Goal: Task Accomplishment & Management: Manage account settings

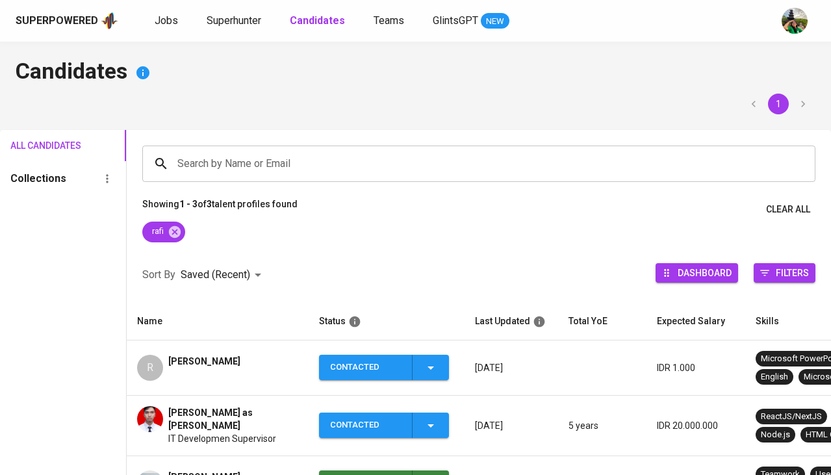
scroll to position [89, 0]
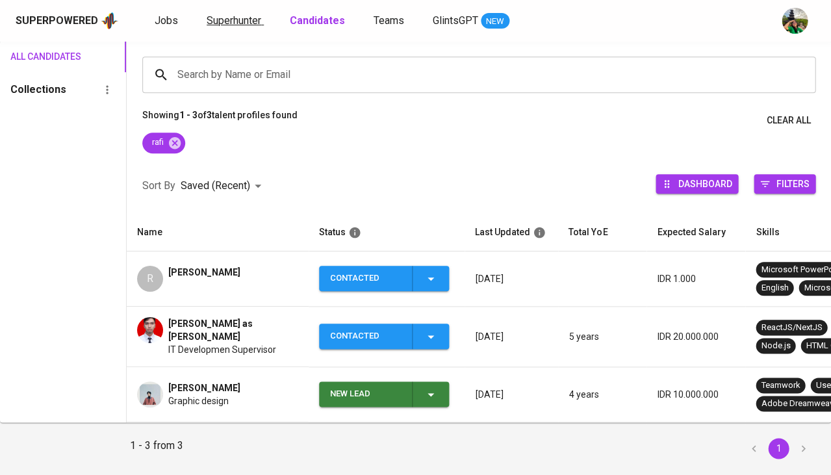
click at [227, 21] on span "Superhunter" at bounding box center [234, 20] width 55 height 12
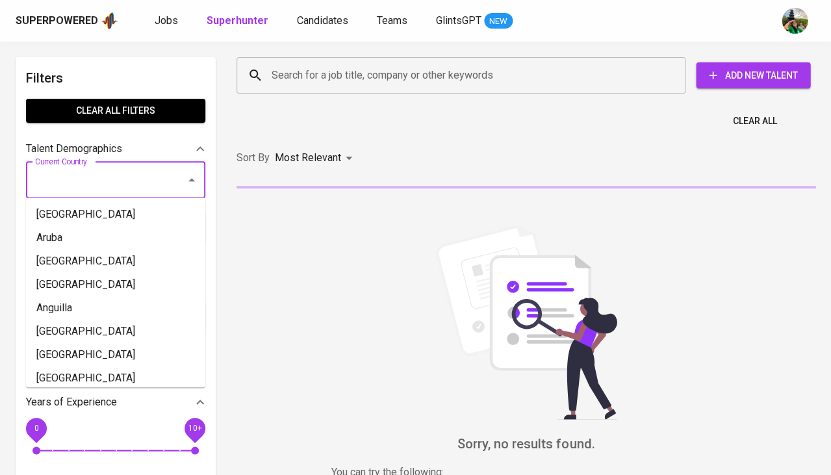
click at [101, 182] on input "Current Country" at bounding box center [97, 180] width 131 height 25
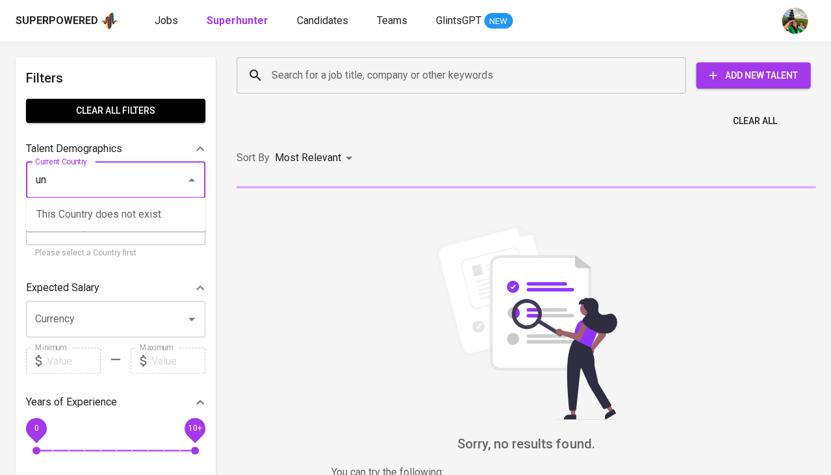
type input "u"
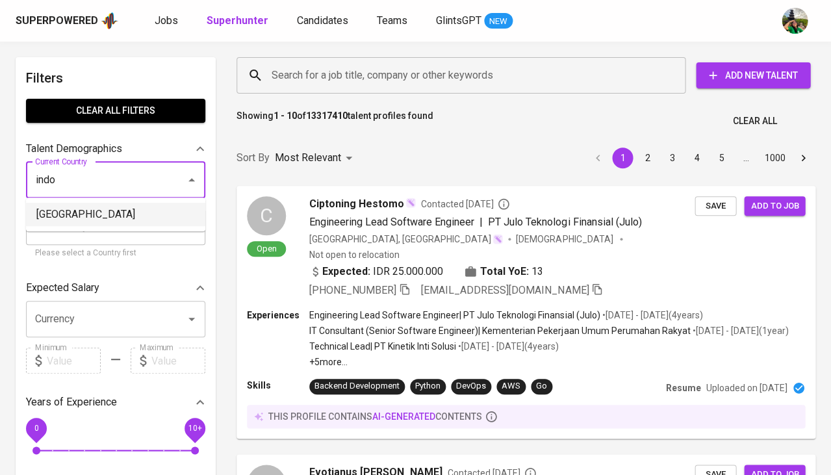
click at [127, 219] on li "Indonesia" at bounding box center [115, 214] width 179 height 23
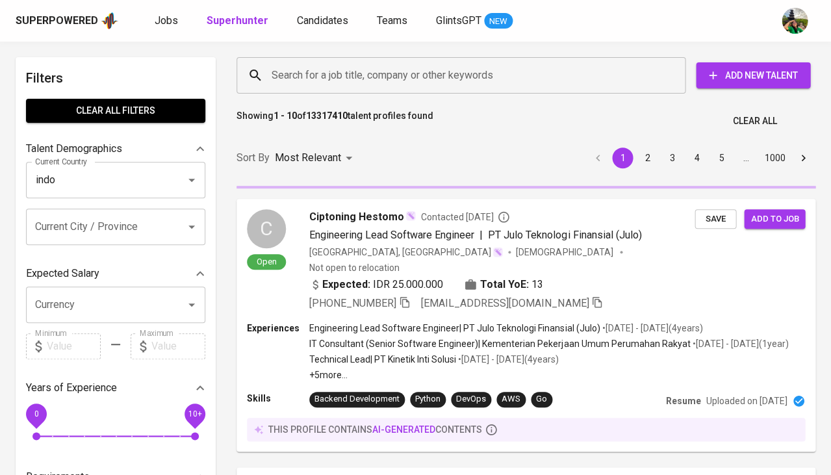
type input "Indonesia"
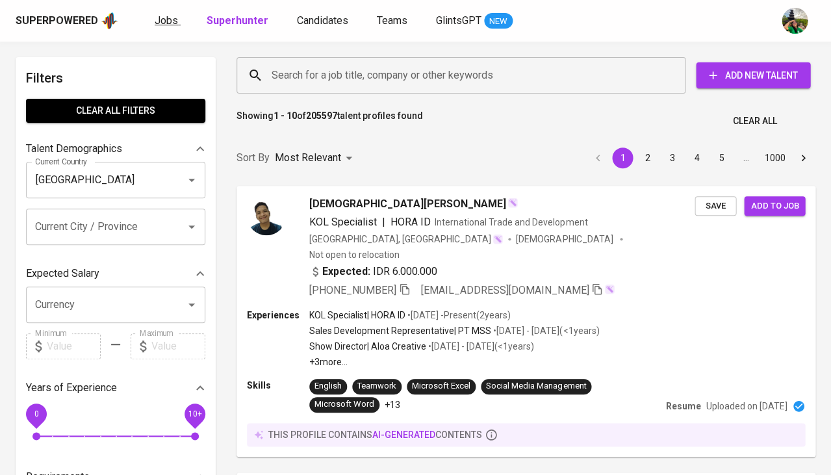
click at [162, 21] on span "Jobs" at bounding box center [166, 20] width 23 height 12
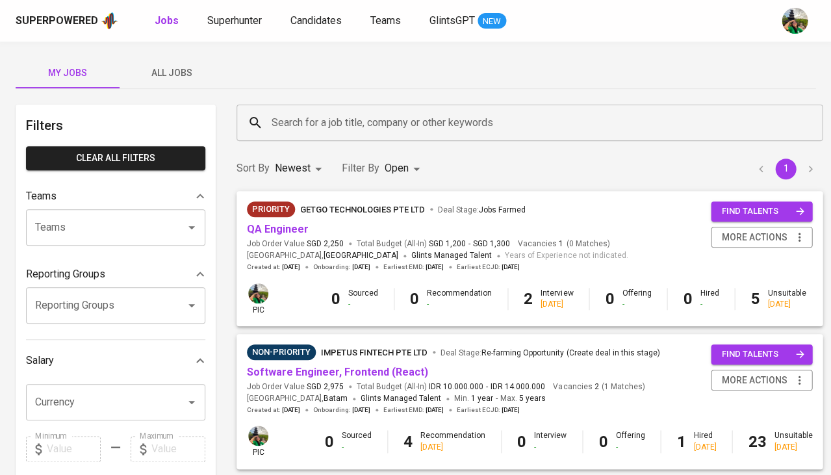
click at [387, 172] on body "Superpowered Jobs Superhunter Candidates Teams GlintsGPT NEW My Jobs All Jobs F…" at bounding box center [415, 443] width 831 height 887
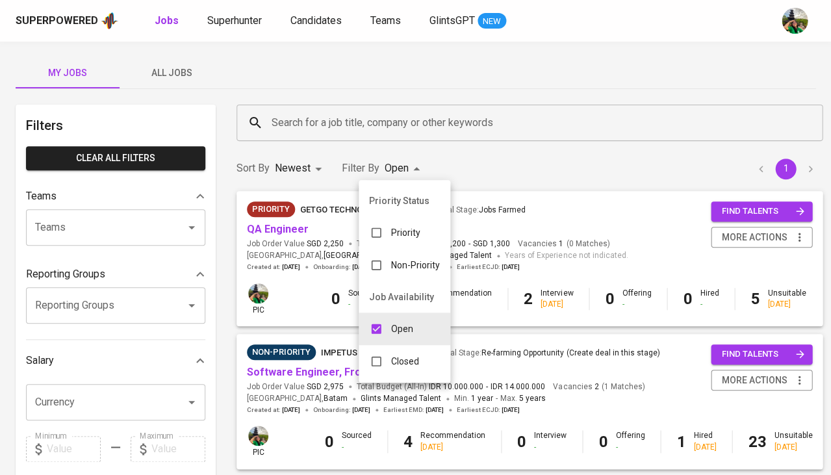
click at [379, 361] on input "checkbox" at bounding box center [376, 361] width 25 height 25
checkbox input "true"
type input "OPEN,CLOSE"
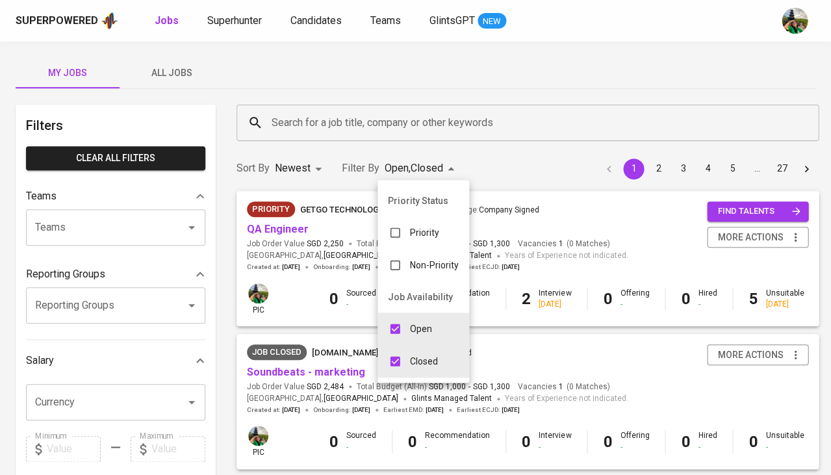
click at [386, 325] on input "checkbox" at bounding box center [395, 328] width 25 height 25
checkbox input "false"
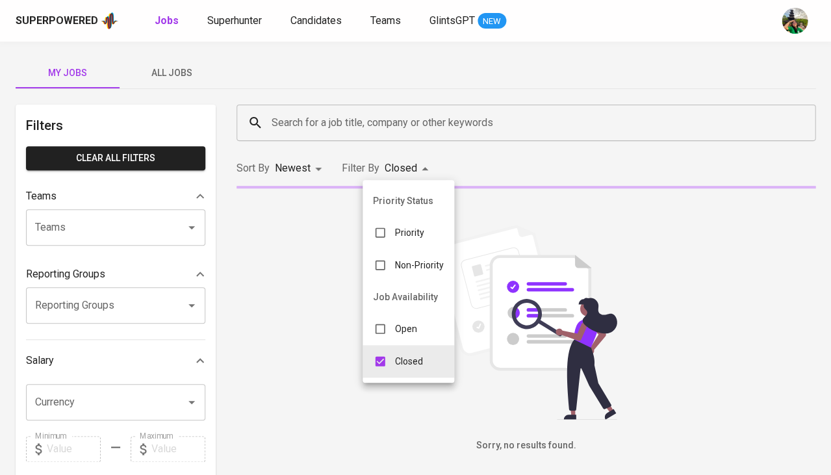
type input "CLOSE"
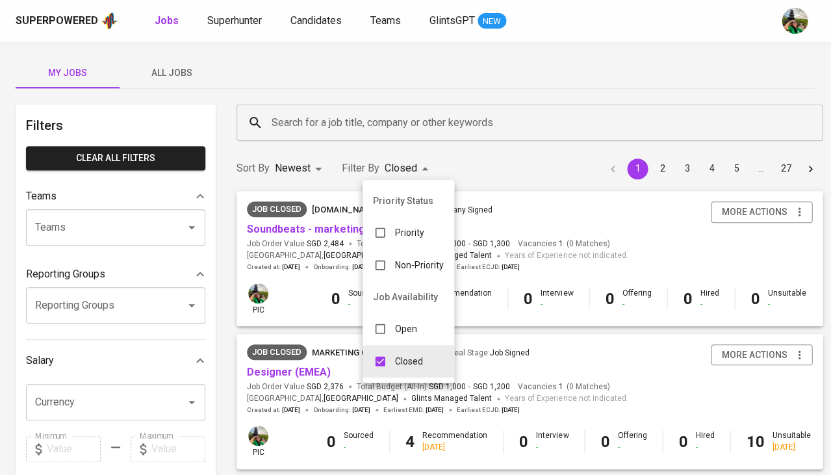
click at [305, 125] on div at bounding box center [415, 237] width 831 height 475
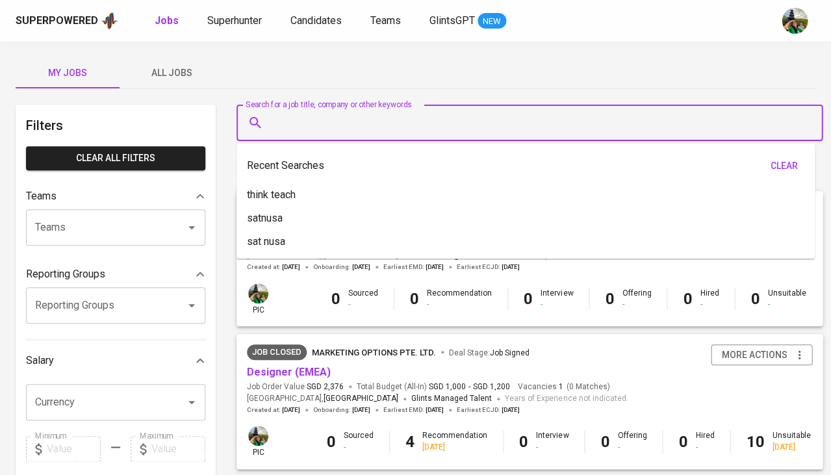
click at [305, 125] on input "Search for a job title, company or other keywords" at bounding box center [532, 122] width 529 height 25
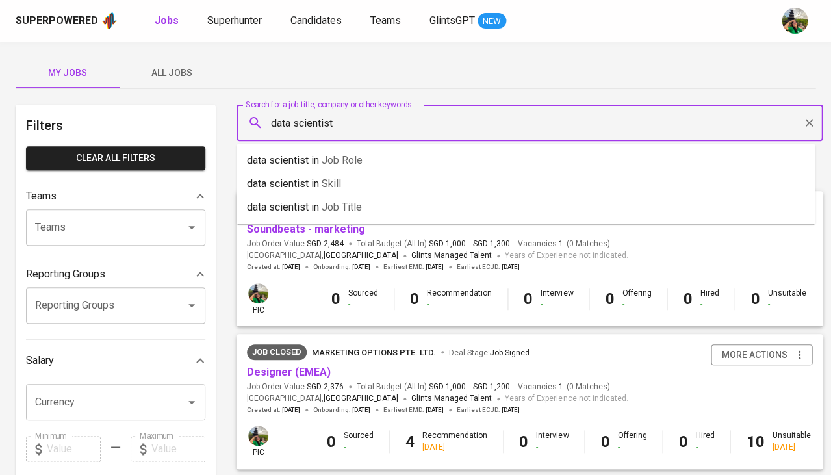
type input "data scientist"
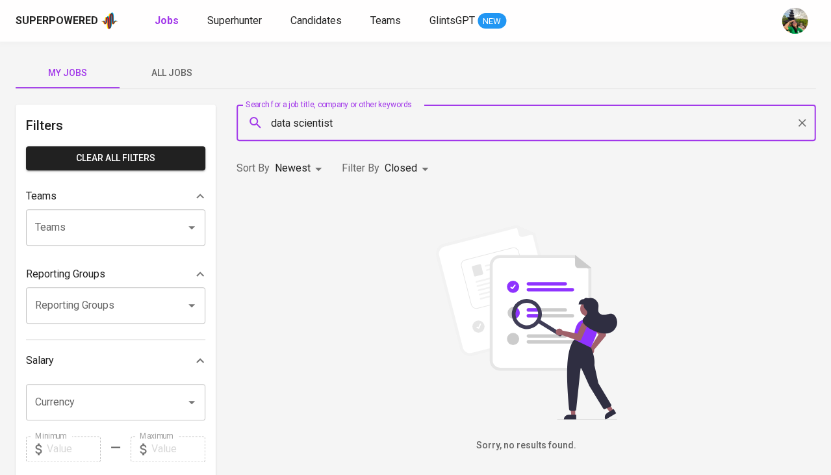
click at [302, 174] on body "Superpowered Jobs Superhunter Candidates Teams GlintsGPT NEW My Jobs All Jobs F…" at bounding box center [415, 443] width 831 height 887
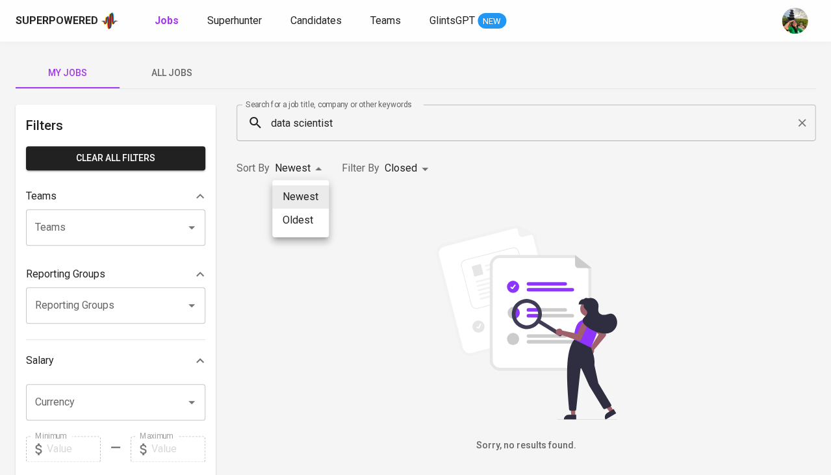
click at [298, 226] on li "Oldest" at bounding box center [300, 220] width 57 height 23
type input "OLDEST"
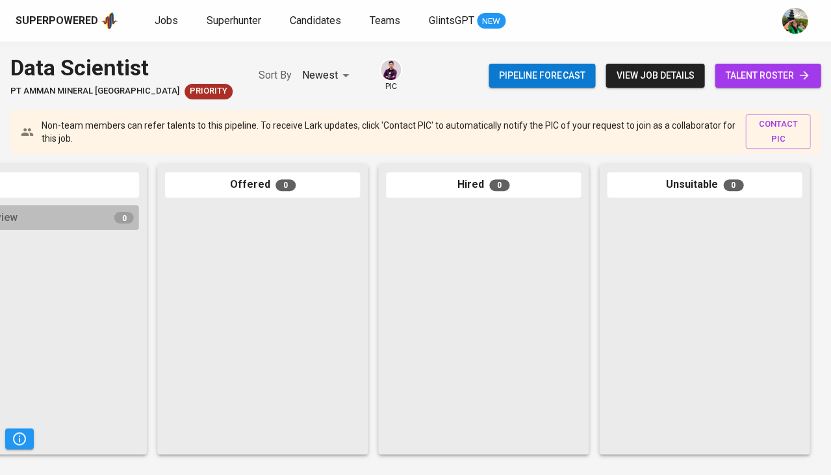
click at [800, 76] on icon at bounding box center [803, 75] width 13 height 13
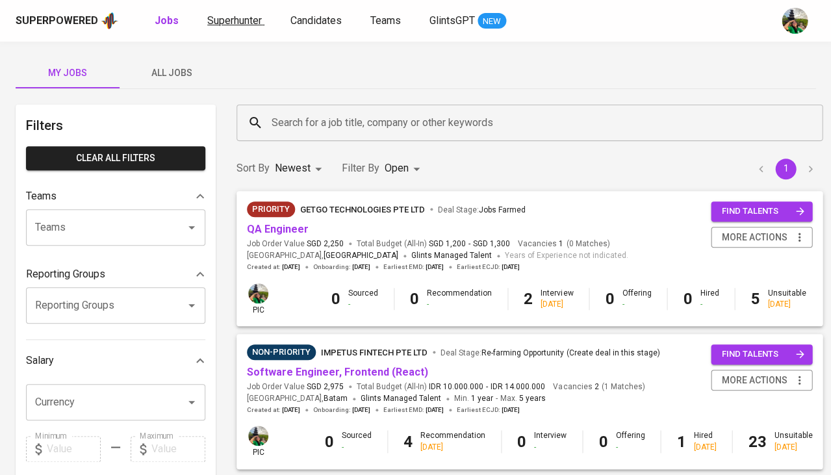
click at [220, 23] on span "Superhunter" at bounding box center [234, 20] width 55 height 12
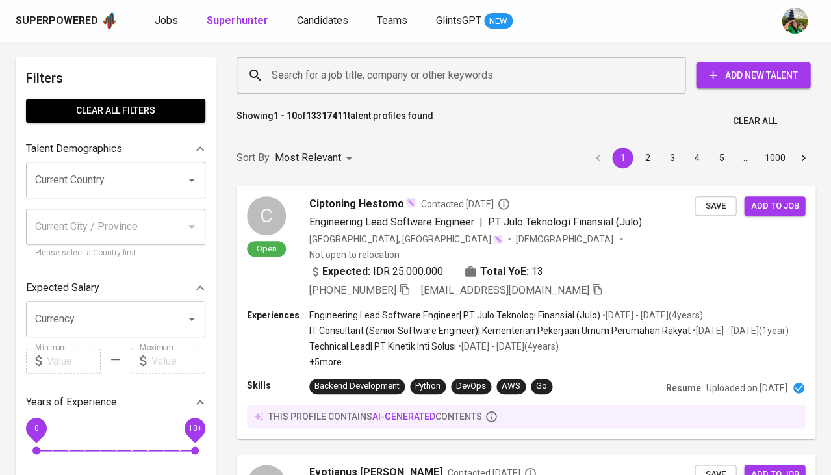
click at [117, 177] on input "Current Country" at bounding box center [97, 180] width 131 height 25
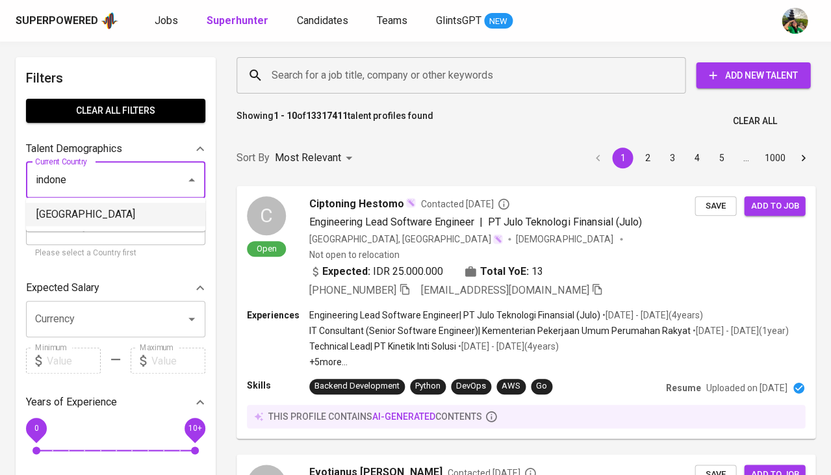
click at [96, 213] on li "[GEOGRAPHIC_DATA]" at bounding box center [115, 214] width 179 height 23
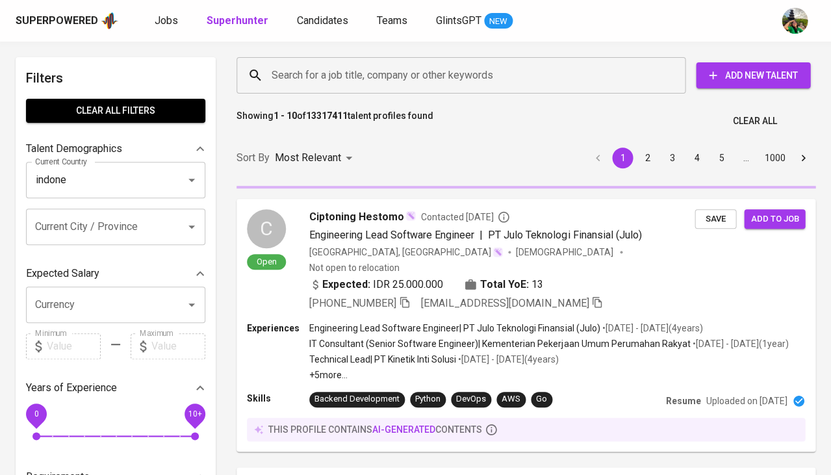
type input "[GEOGRAPHIC_DATA]"
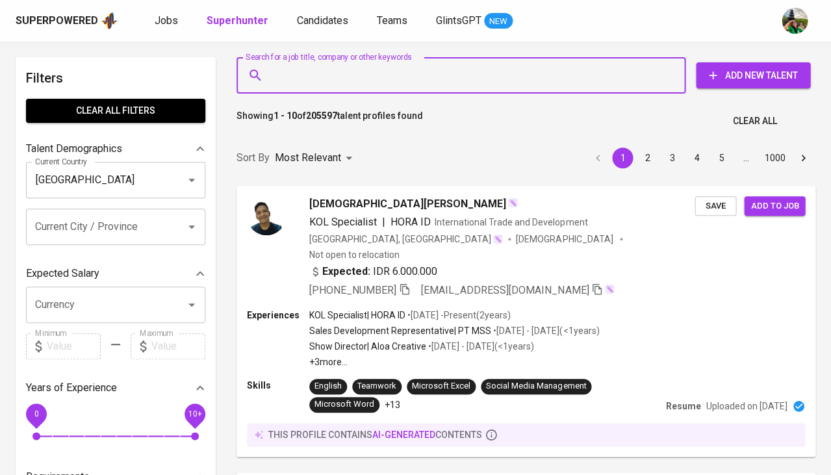
click at [325, 74] on input "Search for a job title, company or other keywords" at bounding box center [464, 75] width 392 height 25
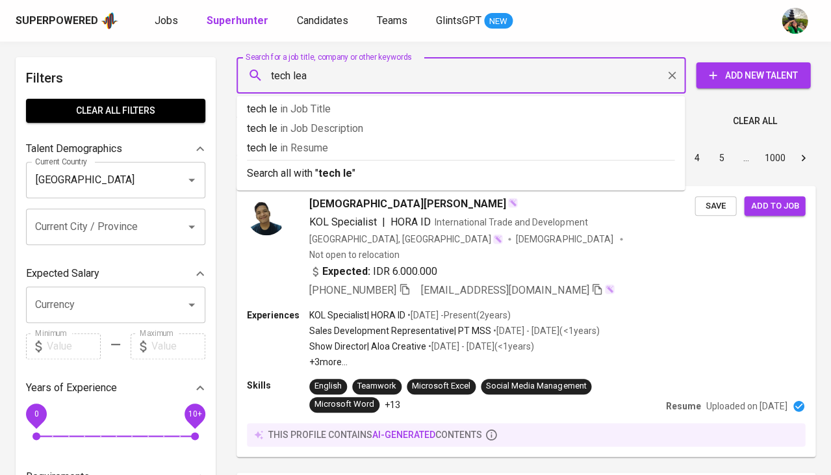
type input "tech lead"
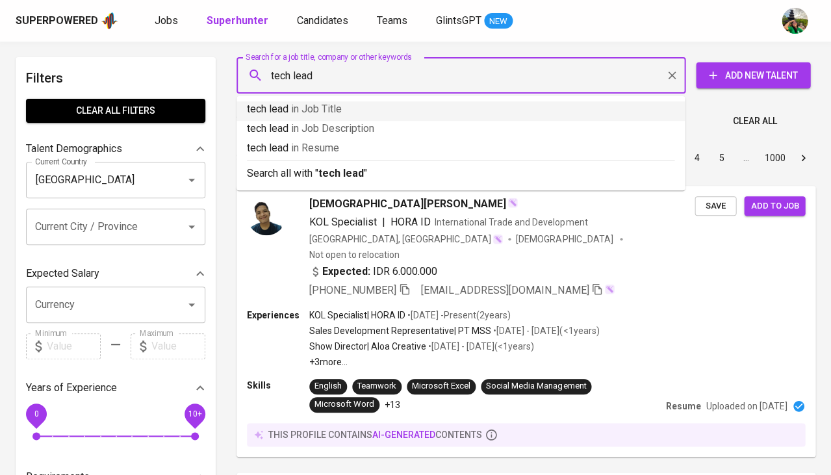
click at [307, 109] on span "in Job Title" at bounding box center [316, 109] width 51 height 12
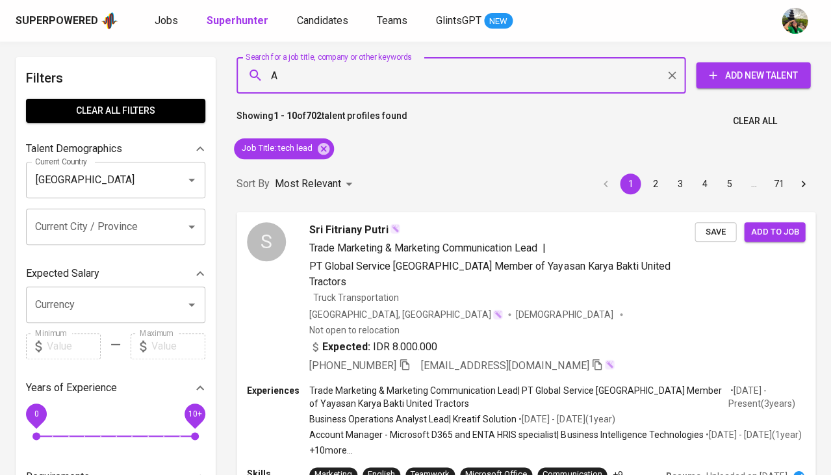
type input "AI"
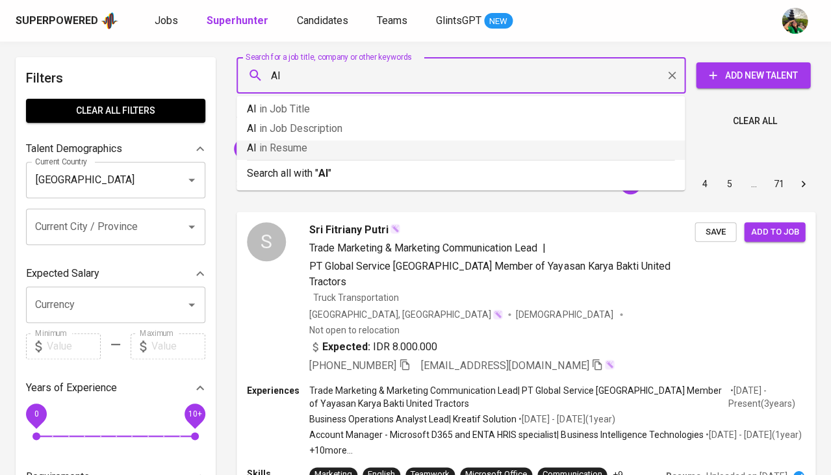
click at [316, 147] on p "AI in Resume" at bounding box center [460, 148] width 427 height 16
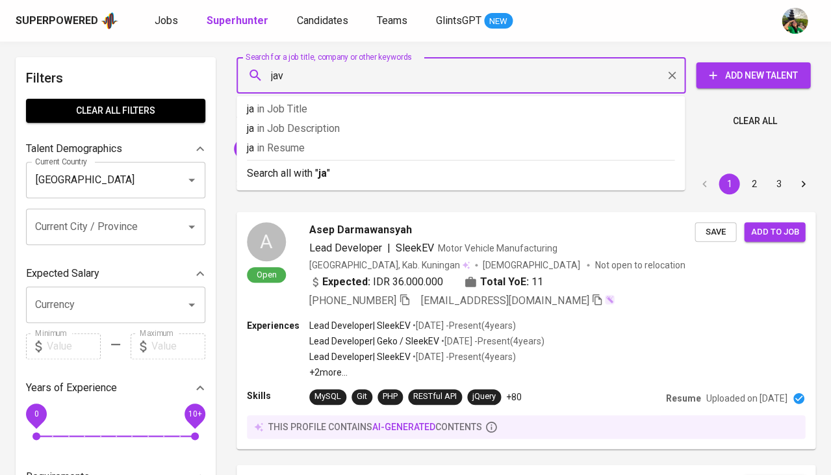
type input "java"
click at [322, 146] on p "java in Resume" at bounding box center [460, 148] width 427 height 16
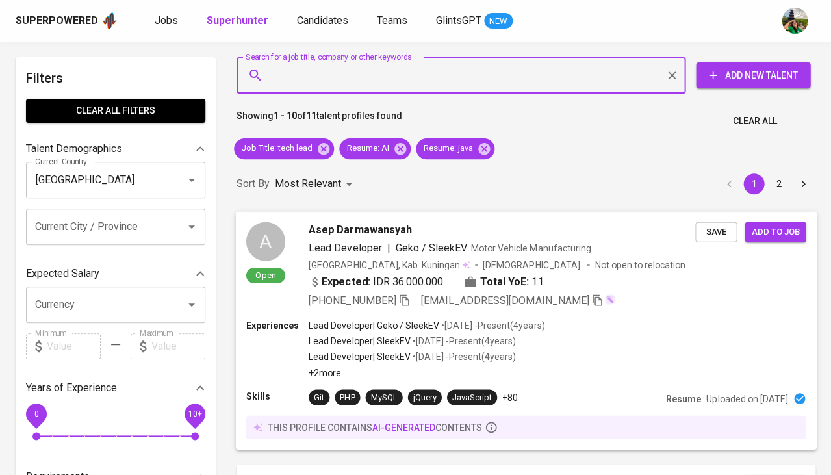
click at [366, 238] on div "Asep Darmawansyah Lead Developer | Geko / SleekEV Motor Vehicle Manufacturing I…" at bounding box center [502, 265] width 387 height 86
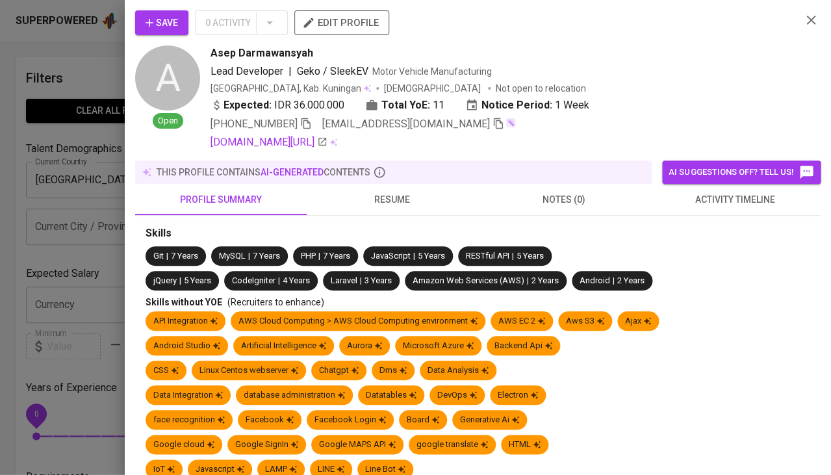
click at [407, 199] on span "resume" at bounding box center [392, 200] width 156 height 16
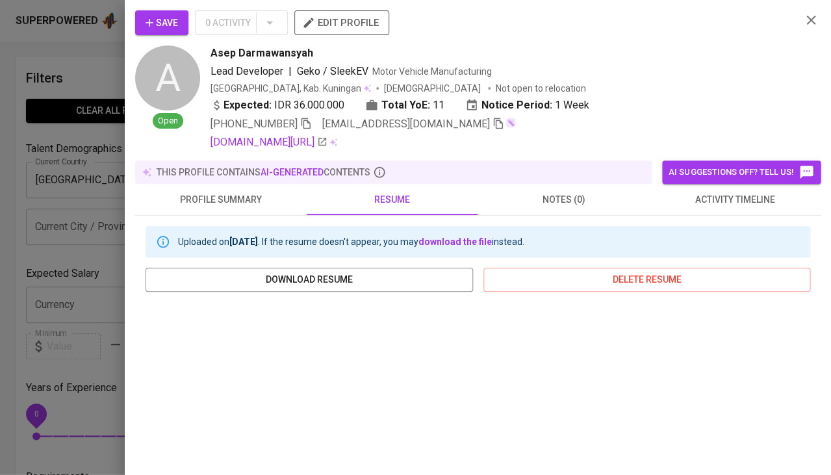
click at [708, 203] on span "activity timeline" at bounding box center [735, 200] width 156 height 16
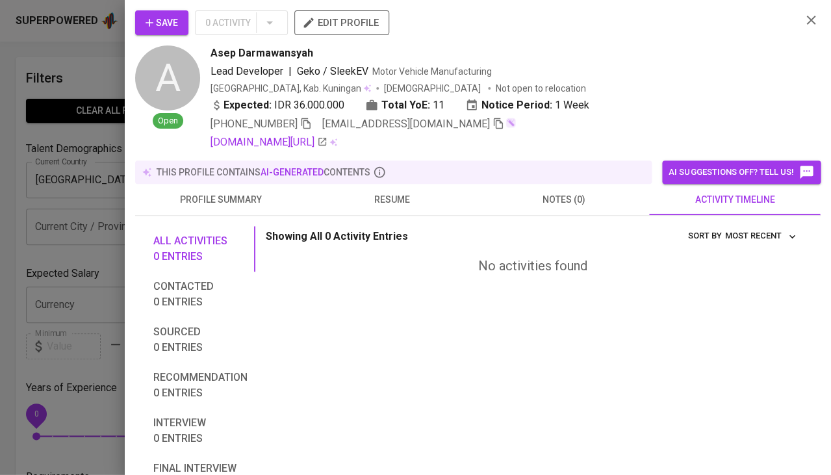
click at [158, 7] on div "Save 0 Activity edit profile A Open Asep Darmawansyah Lead Developer | Geko / S…" at bounding box center [478, 237] width 706 height 475
click at [159, 21] on span "Save" at bounding box center [162, 23] width 32 height 16
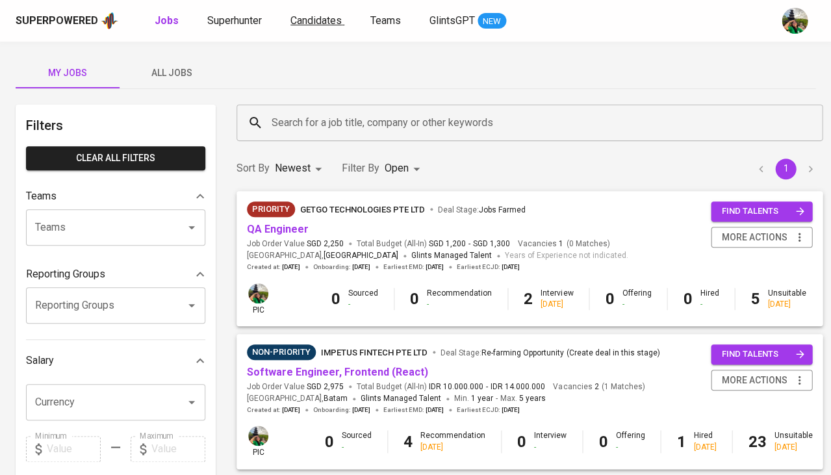
click at [309, 27] on link "Candidates" at bounding box center [317, 21] width 54 height 16
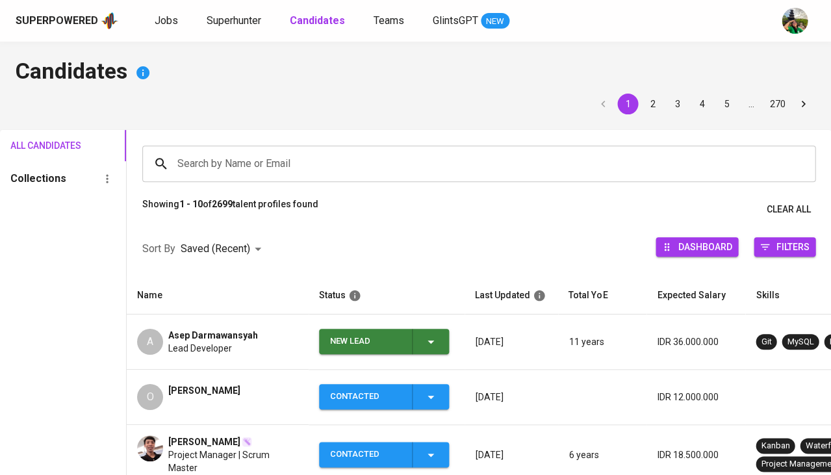
click at [433, 342] on icon "button" at bounding box center [431, 342] width 16 height 16
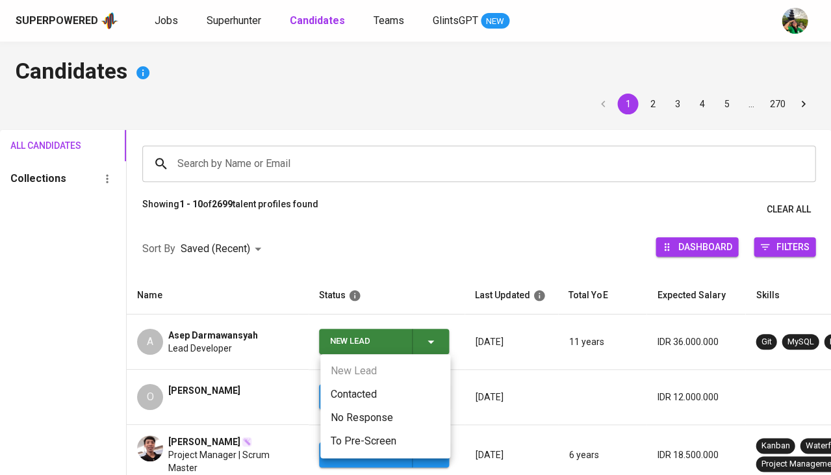
click at [353, 393] on li "Contacted" at bounding box center [385, 394] width 130 height 23
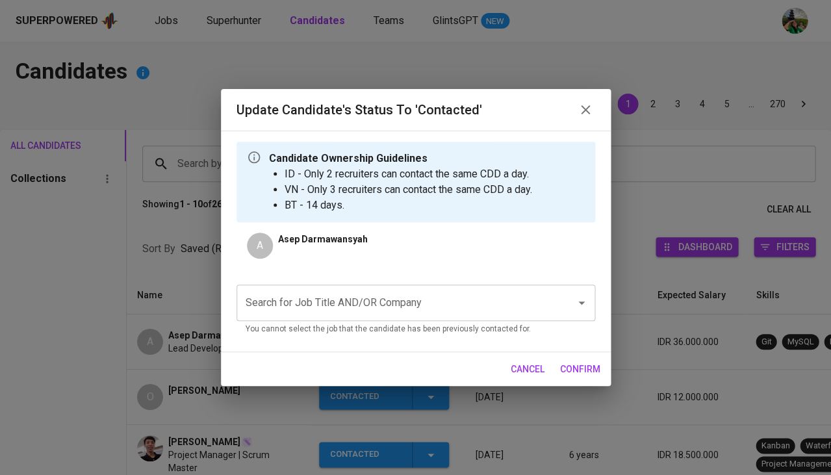
click at [342, 298] on input "Search for Job Title AND/OR Company" at bounding box center [397, 302] width 311 height 25
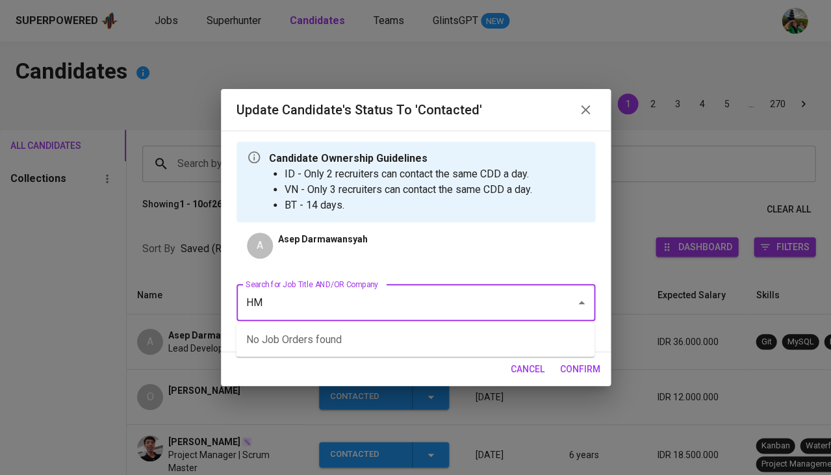
type input "HMI"
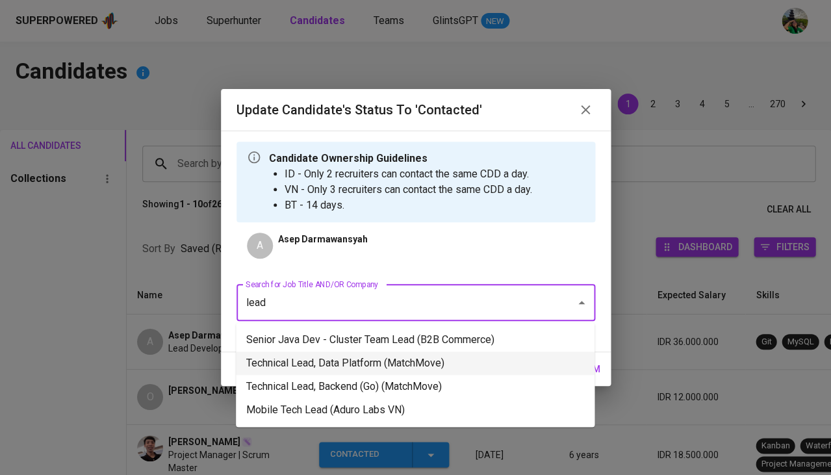
click at [300, 370] on li "Technical Lead, Data Platform (MatchMove)" at bounding box center [415, 362] width 359 height 23
type input "lead"
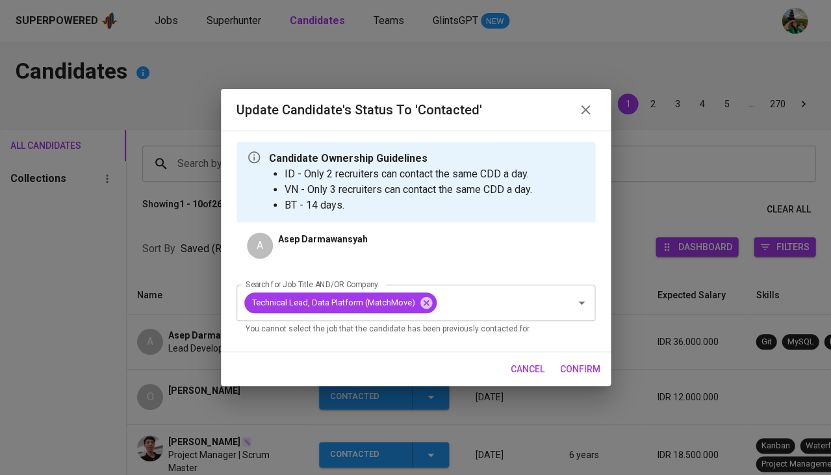
click at [575, 371] on span "confirm" at bounding box center [580, 369] width 40 height 16
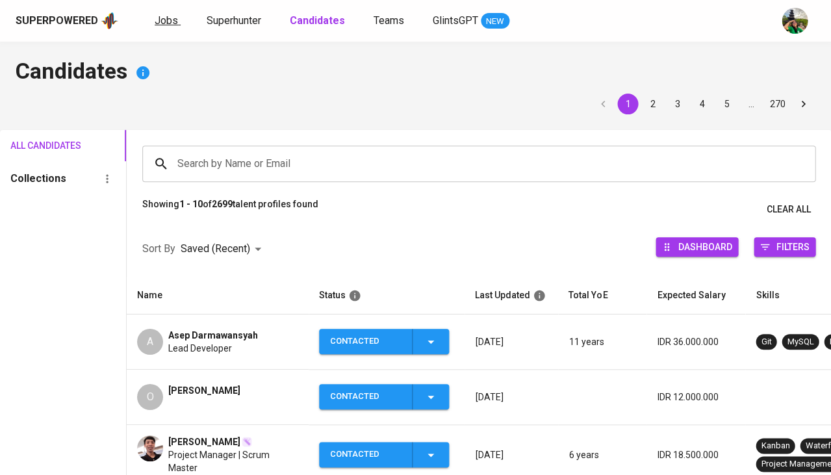
click at [166, 17] on span "Jobs" at bounding box center [166, 20] width 23 height 12
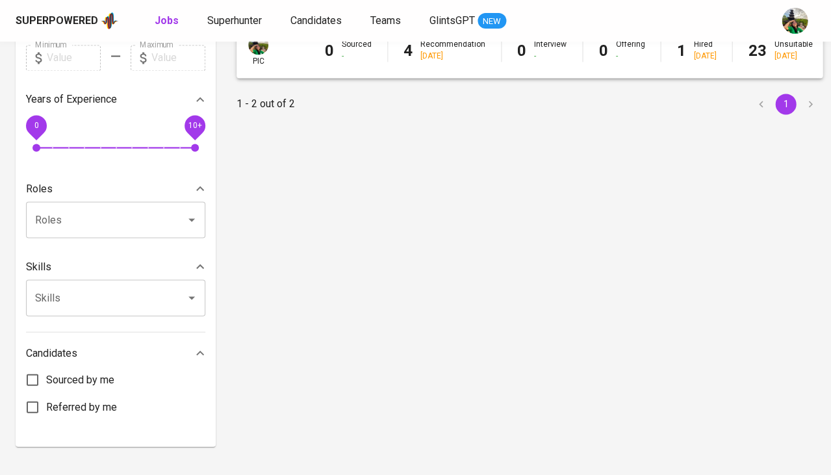
scroll to position [242, 0]
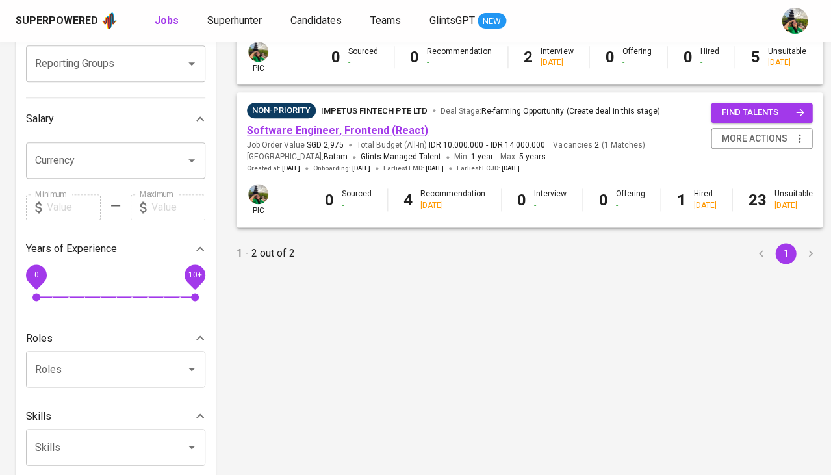
click at [344, 125] on link "Software Engineer, Frontend (React)" at bounding box center [337, 130] width 181 height 12
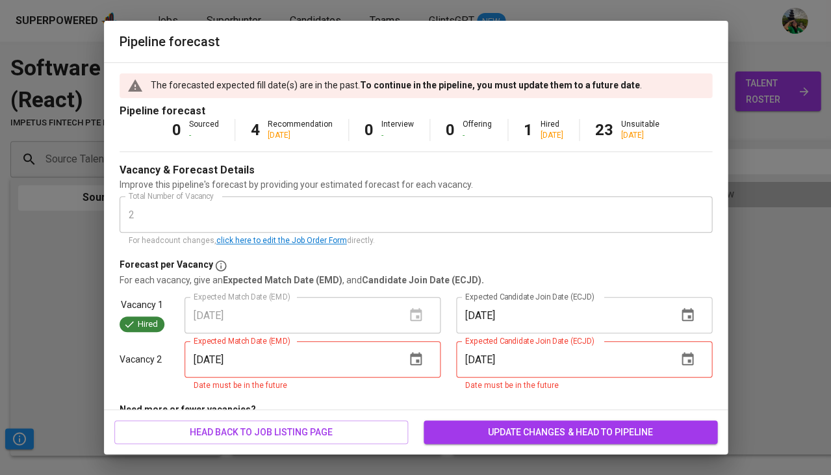
click at [531, 431] on span "update changes & head to pipeline" at bounding box center [570, 432] width 273 height 16
click at [390, 433] on span "head back to job listing page" at bounding box center [261, 432] width 273 height 16
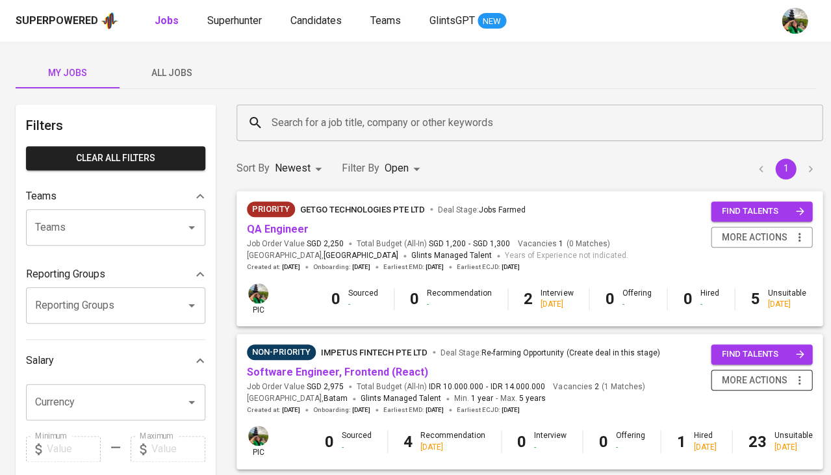
click at [797, 380] on icon "button" at bounding box center [799, 380] width 13 height 13
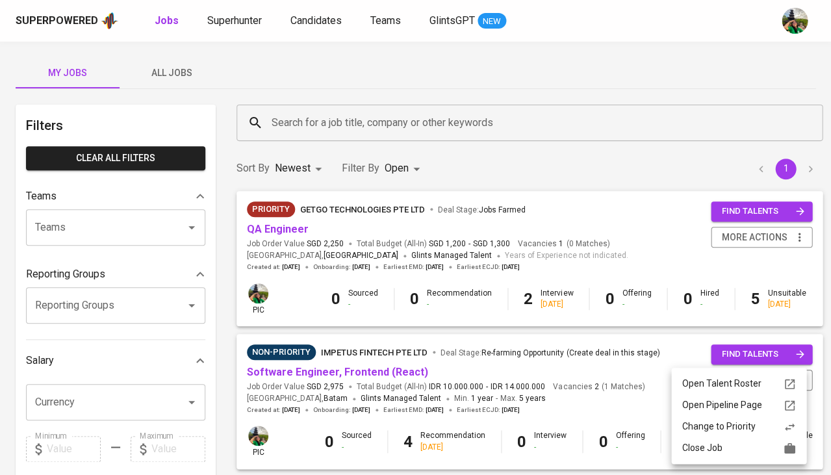
click at [729, 456] on li "Close Job" at bounding box center [738, 447] width 135 height 21
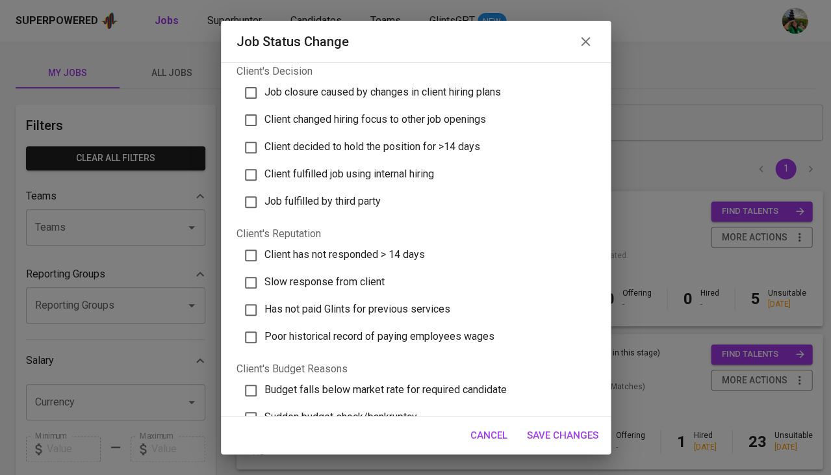
scroll to position [47, 0]
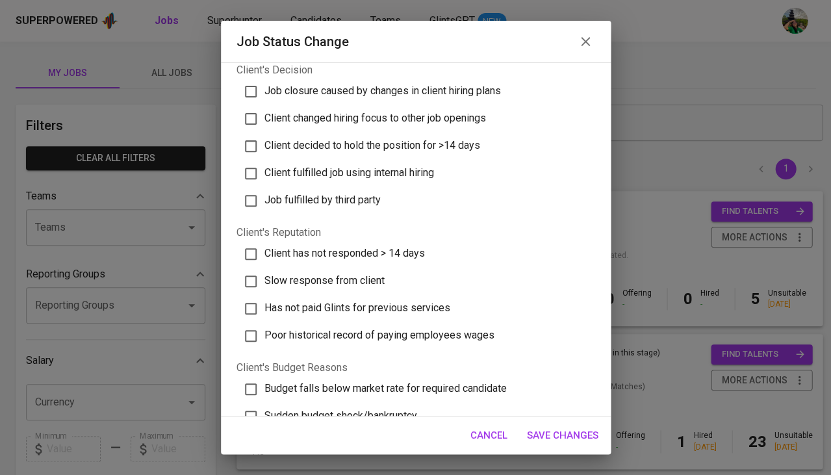
click at [372, 274] on span "Slow response from client" at bounding box center [324, 280] width 120 height 12
click at [264, 268] on input "Slow response from client" at bounding box center [250, 281] width 27 height 27
checkbox input "true"
click at [411, 247] on span "Client has not responded > 14 days" at bounding box center [344, 253] width 160 height 12
click at [264, 245] on input "Client has not responded > 14 days" at bounding box center [250, 253] width 27 height 27
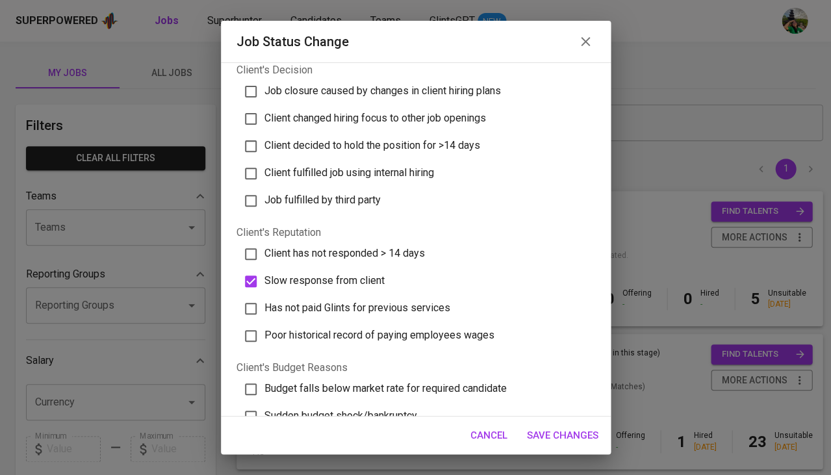
checkbox input "true"
click at [537, 435] on span "Save Changes" at bounding box center [562, 435] width 71 height 17
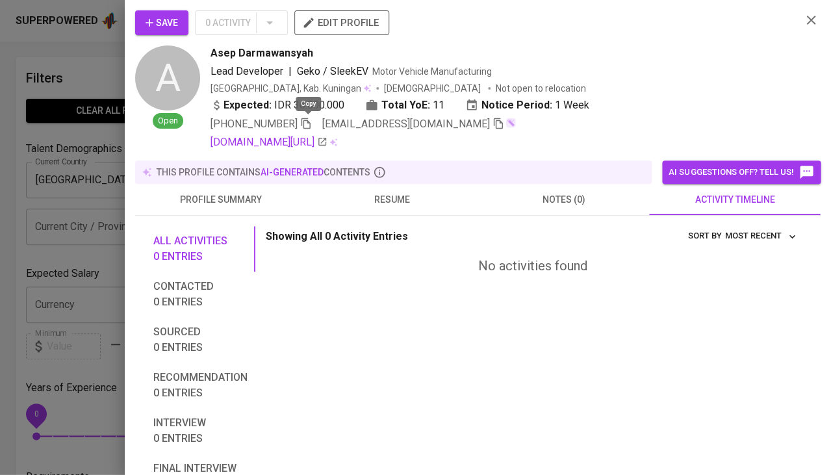
click at [311, 120] on icon "button" at bounding box center [305, 123] width 9 height 11
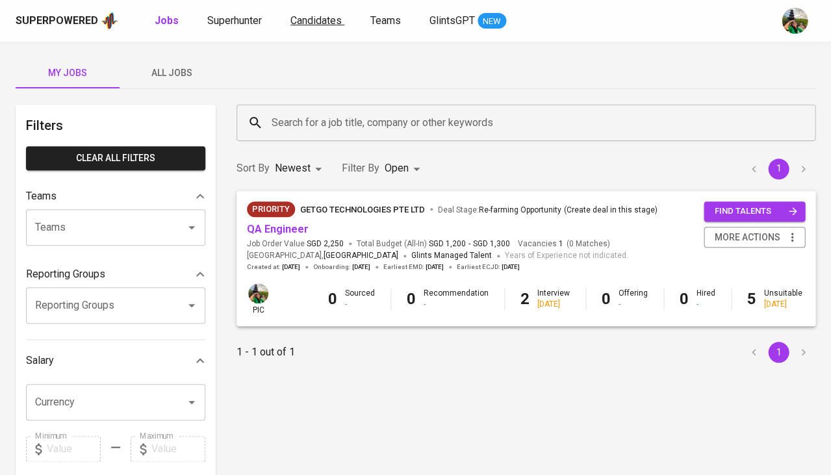
click at [316, 25] on span "Candidates" at bounding box center [315, 20] width 51 height 12
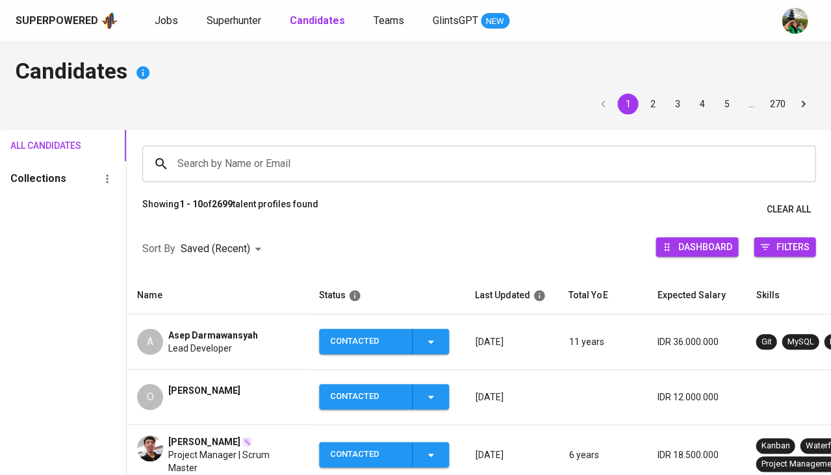
click at [192, 335] on span "Asep Darmawansyah" at bounding box center [213, 335] width 90 height 13
click at [229, 346] on span "Lead Developer" at bounding box center [200, 348] width 64 height 13
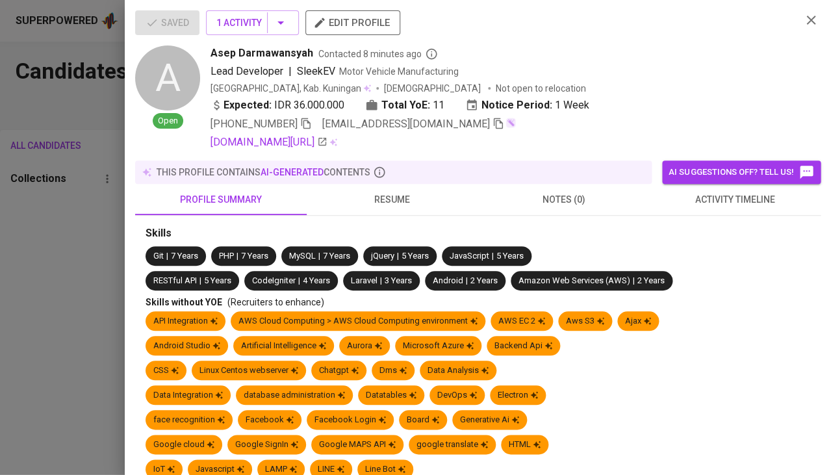
click at [737, 194] on span "activity timeline" at bounding box center [735, 200] width 156 height 16
